Goal: Navigation & Orientation: Find specific page/section

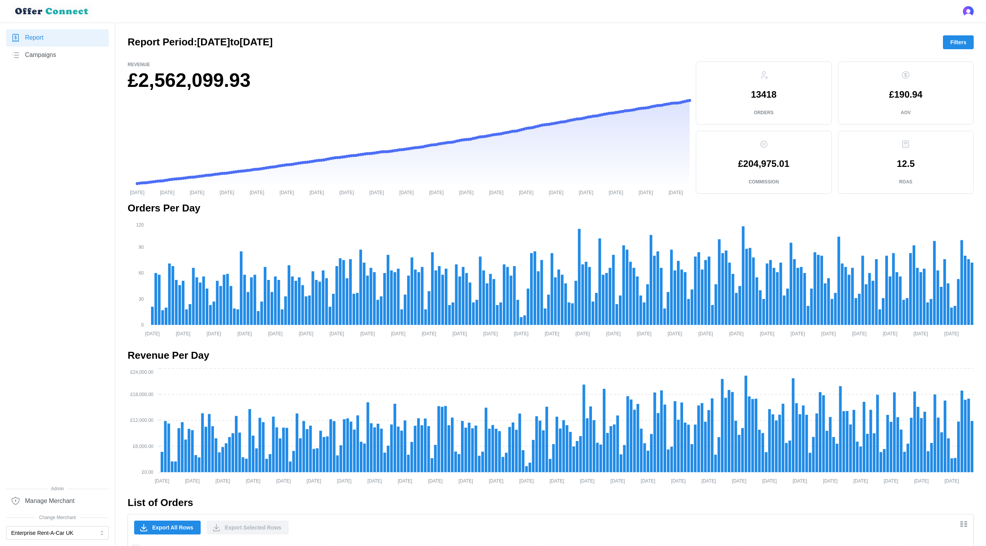
scroll to position [206, 0]
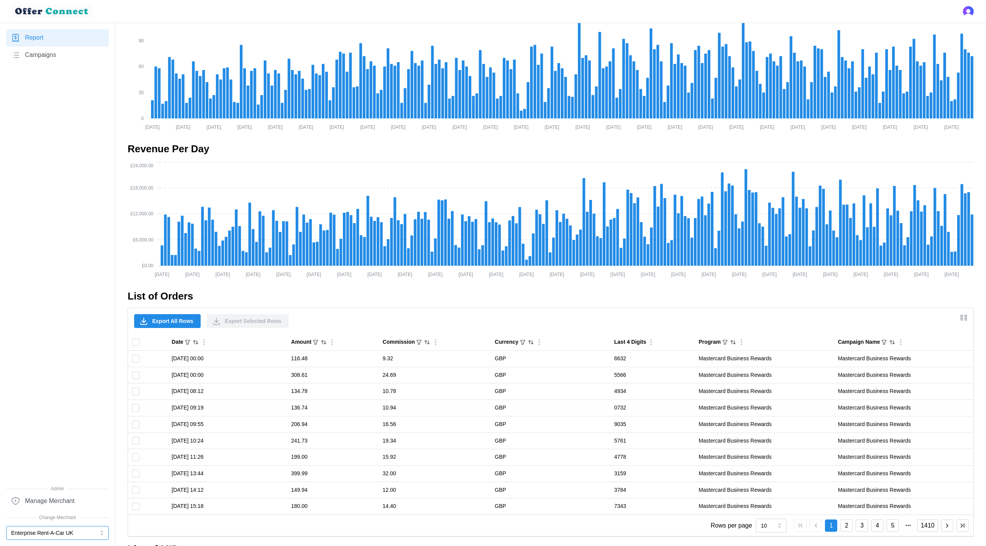
click at [43, 534] on button "Enterprise Rent-A-Car UK" at bounding box center [57, 533] width 103 height 14
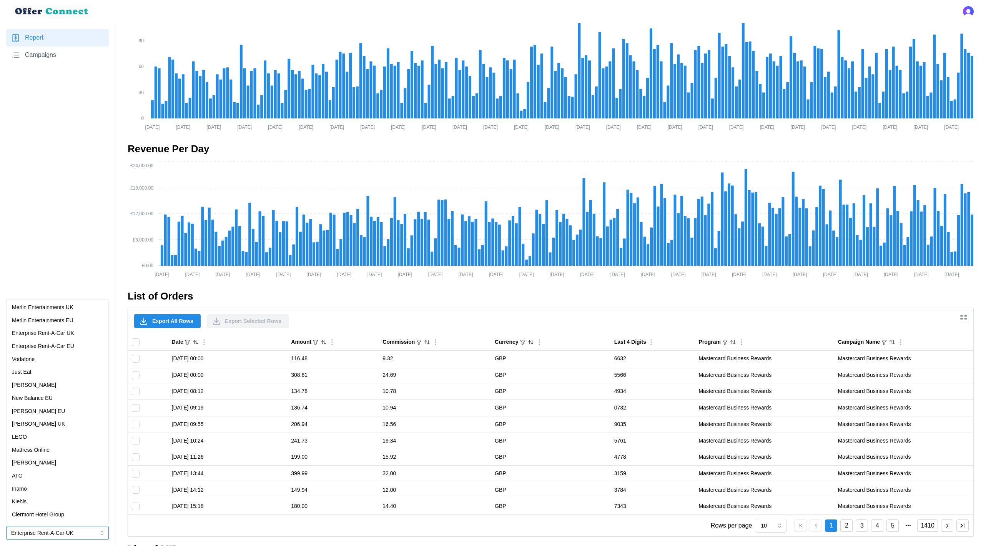
click at [43, 500] on div "Kiehls" at bounding box center [57, 501] width 91 height 8
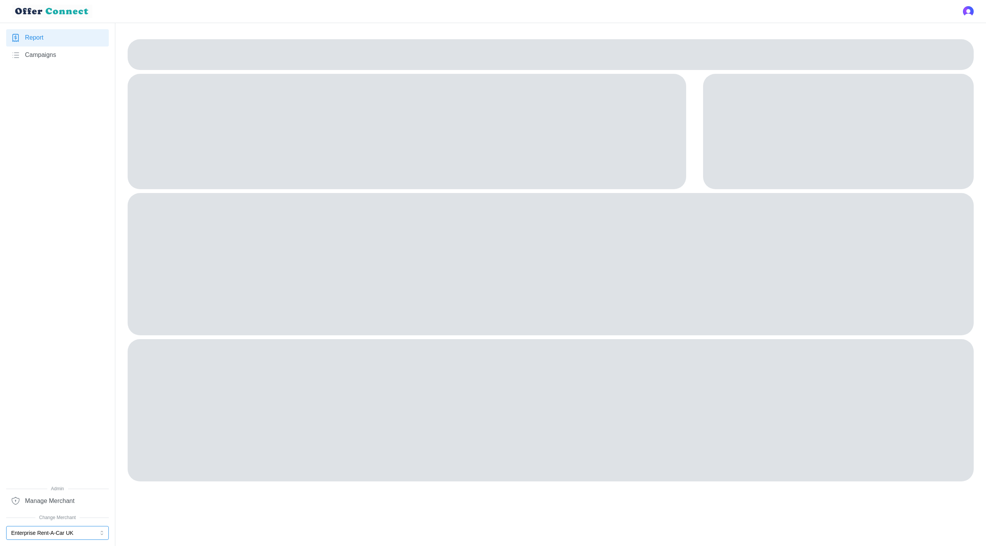
scroll to position [0, 0]
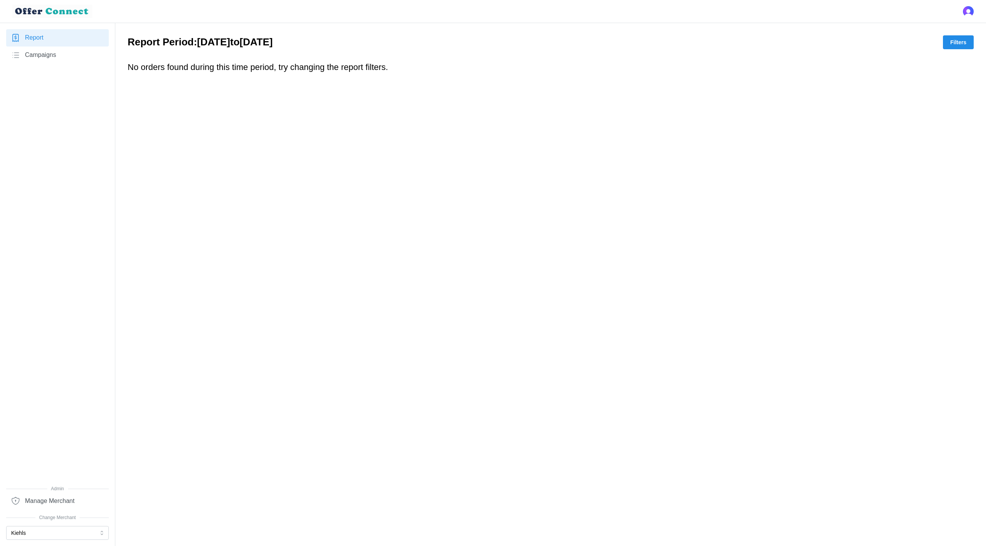
click at [76, 57] on link "Campaigns" at bounding box center [57, 54] width 103 height 17
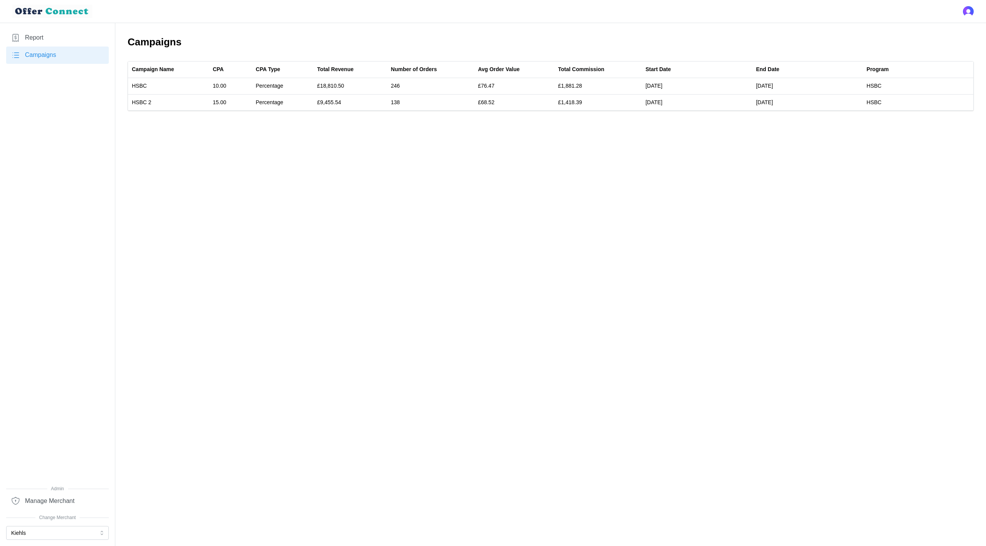
click at [68, 38] on link "Report" at bounding box center [57, 37] width 103 height 17
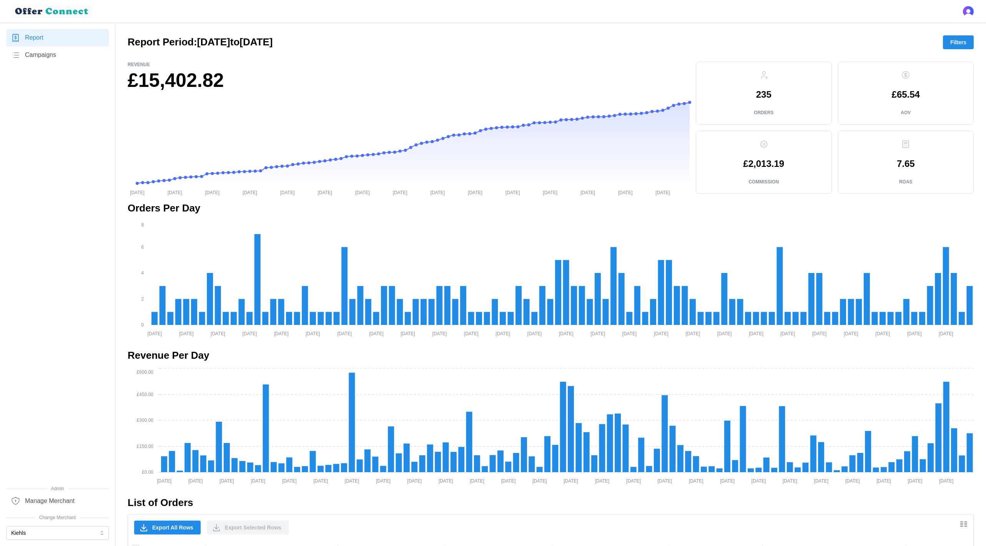
click at [62, 50] on link "Campaigns" at bounding box center [57, 54] width 103 height 17
